Goal: Task Accomplishment & Management: Use online tool/utility

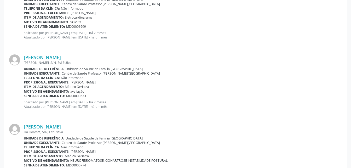
scroll to position [361, 0]
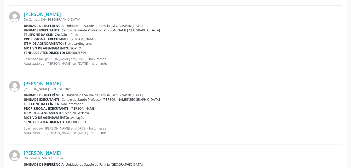
drag, startPoint x: 122, startPoint y: 152, endPoint x: 122, endPoint y: 168, distance: 15.7
click at [324, 37] on div "Telefone da clínica: Não informado" at bounding box center [183, 34] width 318 height 4
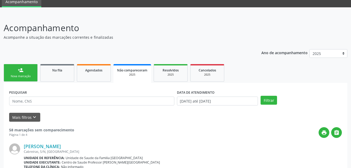
scroll to position [0, 0]
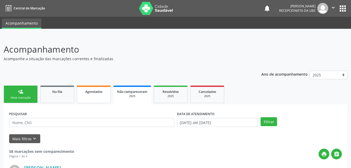
click at [100, 96] on link "Agendados" at bounding box center [94, 93] width 34 height 17
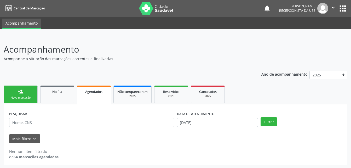
scroll to position [1, 0]
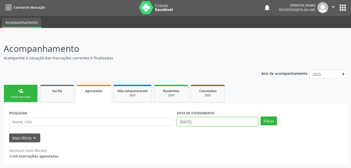
click at [211, 118] on input "[DATE]" at bounding box center [217, 121] width 81 height 9
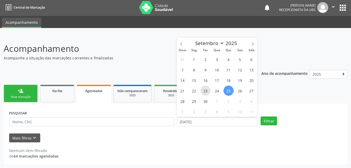
click at [210, 89] on span "23" at bounding box center [205, 90] width 10 height 10
type input "23/09/2025"
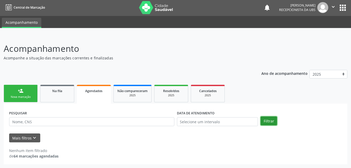
click at [267, 119] on button "Filtrar" at bounding box center [268, 120] width 16 height 9
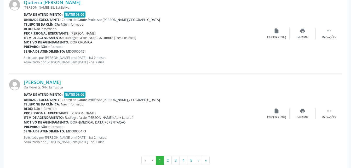
scroll to position [1212, 0]
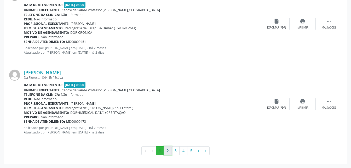
click at [169, 151] on button "2" at bounding box center [167, 150] width 8 height 9
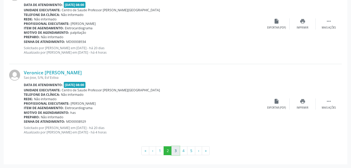
click at [177, 148] on button "3" at bounding box center [175, 150] width 8 height 9
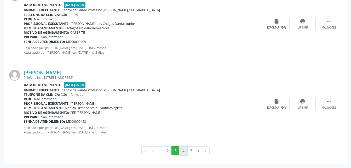
click at [183, 153] on button "4" at bounding box center [183, 150] width 8 height 9
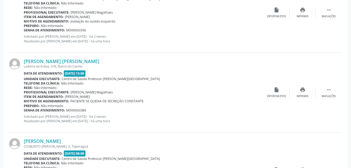
scroll to position [559, 0]
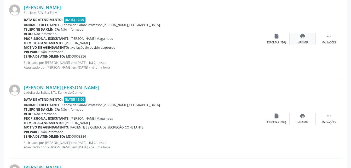
click at [296, 40] on div "print Imprimir" at bounding box center [302, 38] width 26 height 11
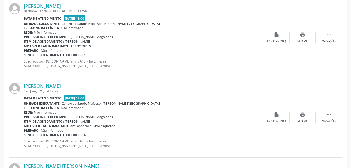
scroll to position [454, 0]
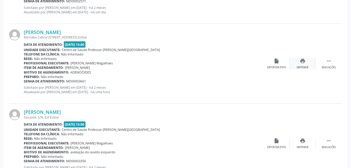
click at [302, 60] on icon "print" at bounding box center [303, 61] width 6 height 6
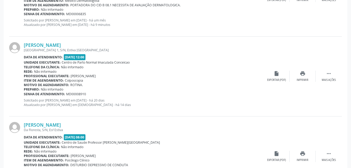
scroll to position [1212, 0]
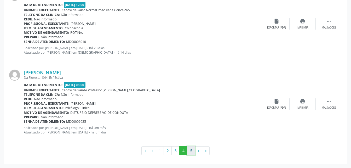
click at [189, 151] on button "5" at bounding box center [191, 150] width 8 height 9
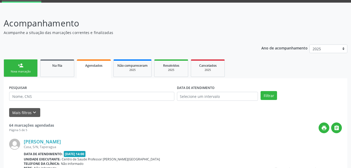
scroll to position [0, 0]
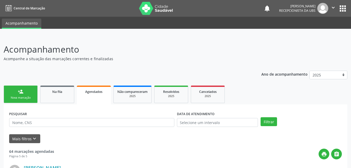
click at [333, 9] on icon "" at bounding box center [333, 8] width 6 height 6
click at [327, 33] on link "Sair" at bounding box center [320, 31] width 36 height 7
